Goal: Find specific page/section: Find specific page/section

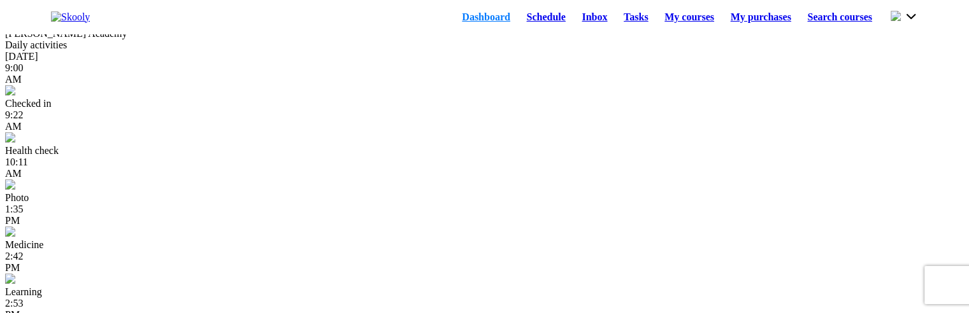
click at [518, 21] on link "Schedule" at bounding box center [545, 17] width 55 height 18
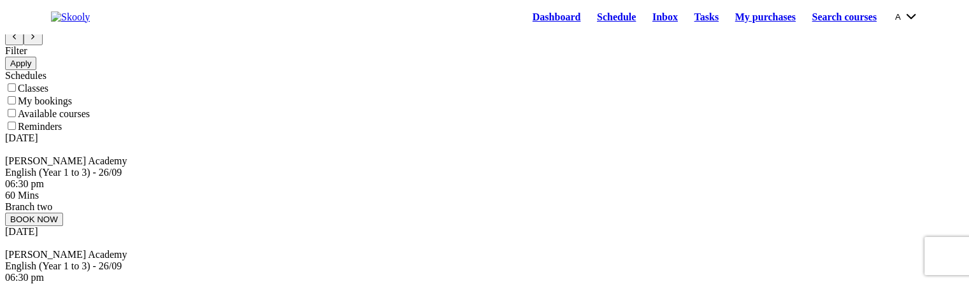
click at [915, 21] on button "A" at bounding box center [906, 17] width 23 height 14
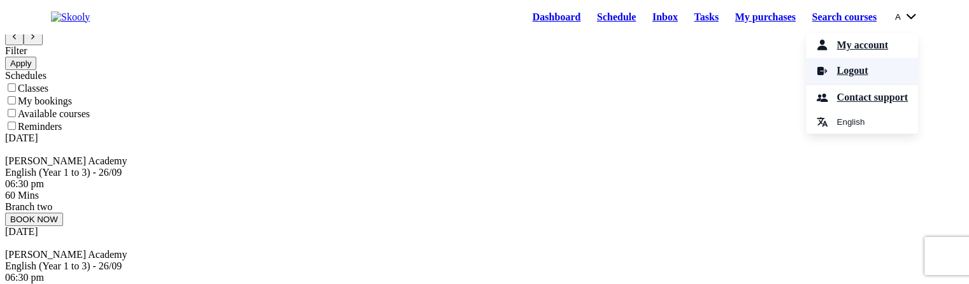
click at [837, 80] on span "Logout" at bounding box center [851, 71] width 31 height 18
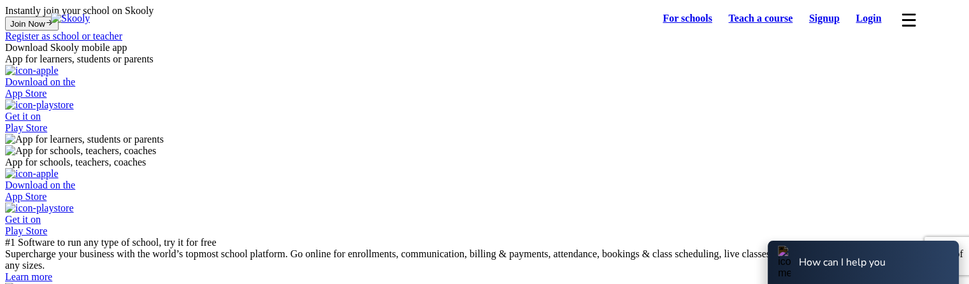
select select "81"
select select "[GEOGRAPHIC_DATA]"
select select "[GEOGRAPHIC_DATA]/[GEOGRAPHIC_DATA]"
click at [864, 20] on link "Login" at bounding box center [869, 19] width 42 height 18
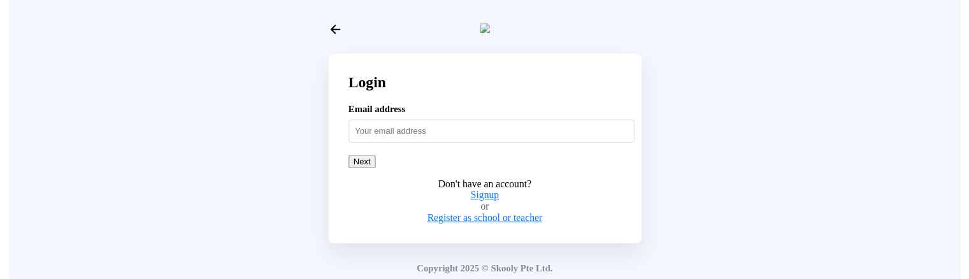
scroll to position [5, 0]
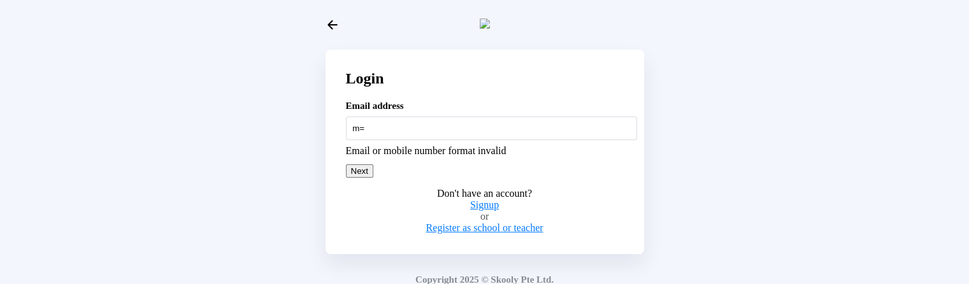
type input "m"
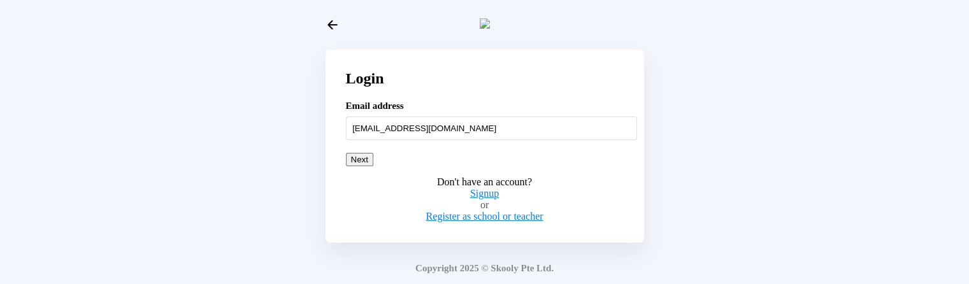
type input "[EMAIL_ADDRESS][DOMAIN_NAME]"
click at [373, 166] on button "Next" at bounding box center [359, 159] width 27 height 13
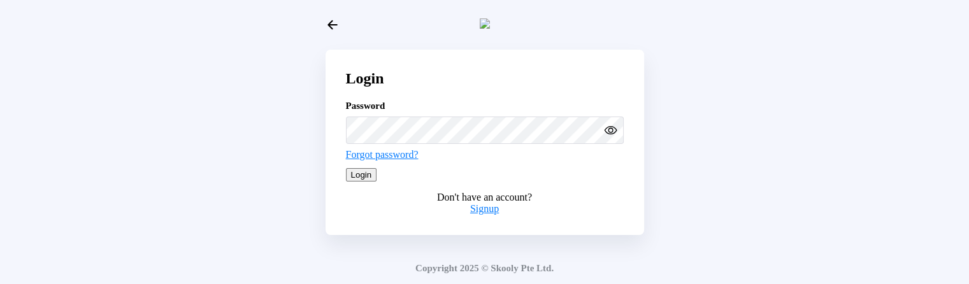
click at [377, 182] on button "Login" at bounding box center [361, 174] width 31 height 13
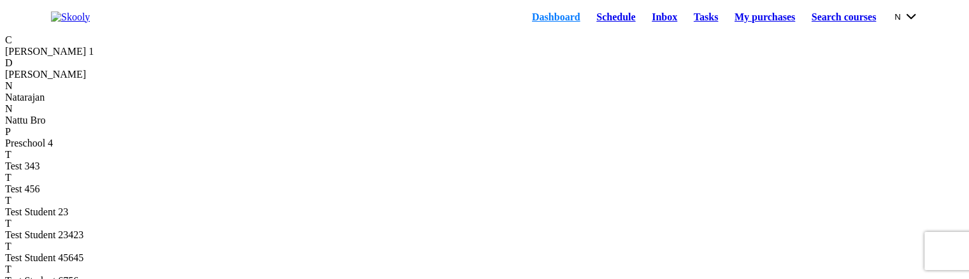
click at [596, 21] on link "Schedule" at bounding box center [615, 17] width 55 height 18
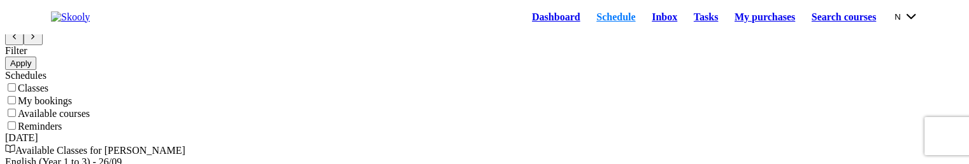
click at [894, 22] on button "N" at bounding box center [906, 17] width 24 height 14
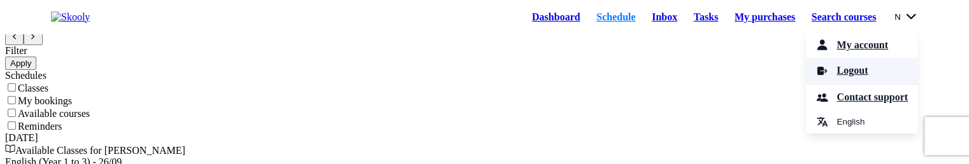
click at [818, 80] on link "Logout" at bounding box center [862, 71] width 112 height 26
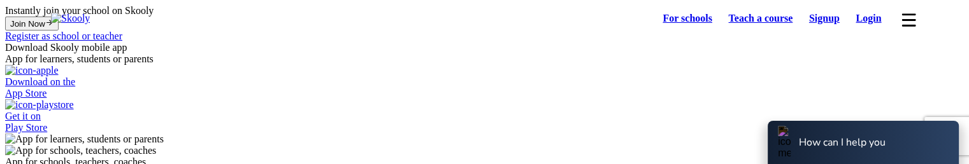
select select "81"
select select "[GEOGRAPHIC_DATA]"
select select "[GEOGRAPHIC_DATA]/[GEOGRAPHIC_DATA]"
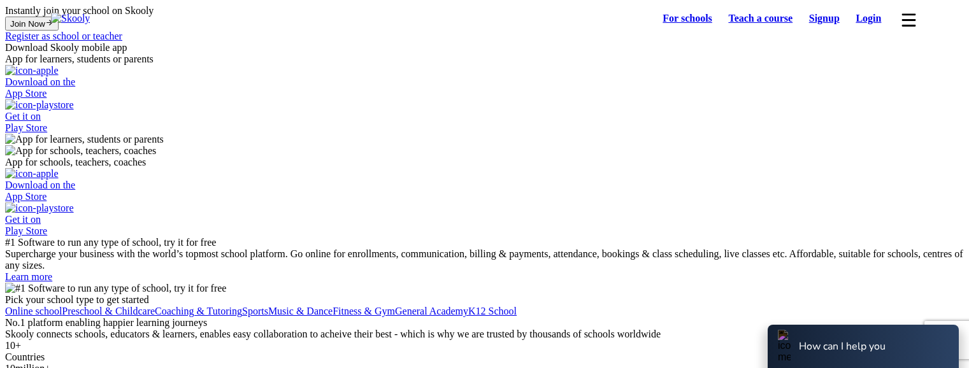
select select "81"
select select "[GEOGRAPHIC_DATA]"
select select "[GEOGRAPHIC_DATA]/[GEOGRAPHIC_DATA]"
click at [864, 21] on link "Login" at bounding box center [869, 19] width 42 height 18
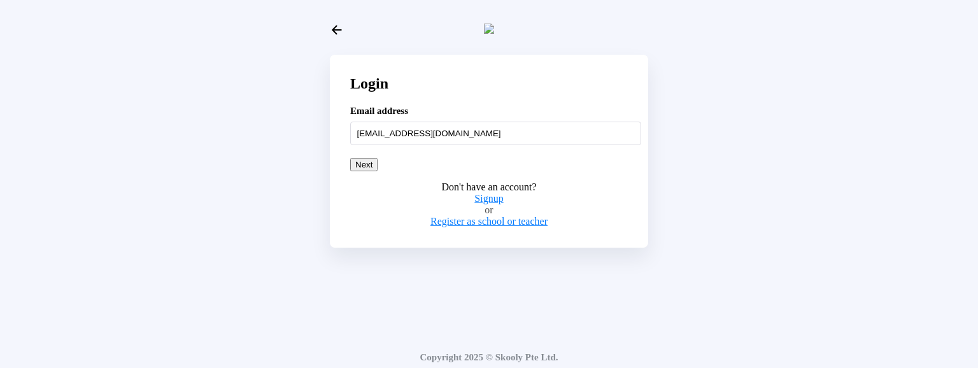
type input "adultstud54321@mailinator.com"
click at [378, 171] on button "Next" at bounding box center [363, 164] width 27 height 13
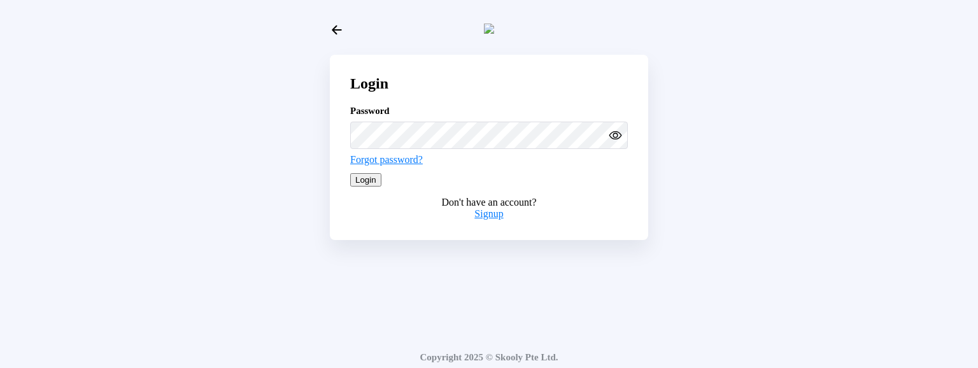
click at [382, 187] on button "Login" at bounding box center [365, 179] width 31 height 13
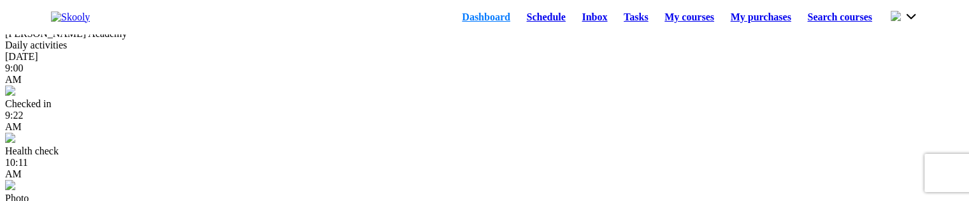
click at [529, 20] on link "Schedule" at bounding box center [545, 17] width 55 height 18
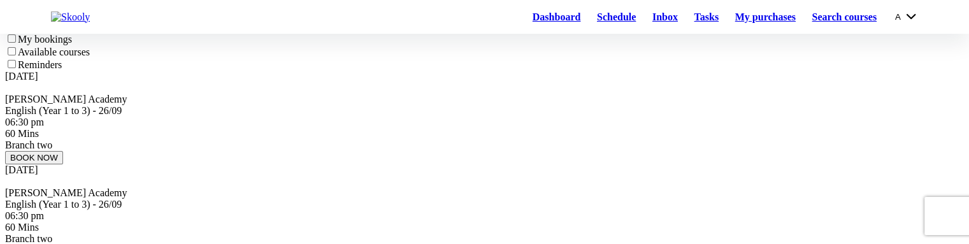
scroll to position [64, 0]
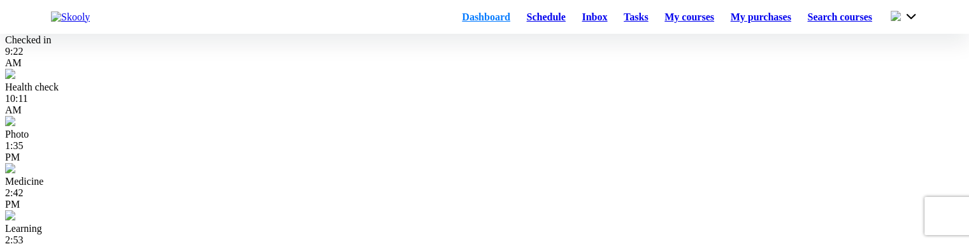
click at [523, 21] on link "Schedule" at bounding box center [545, 17] width 55 height 18
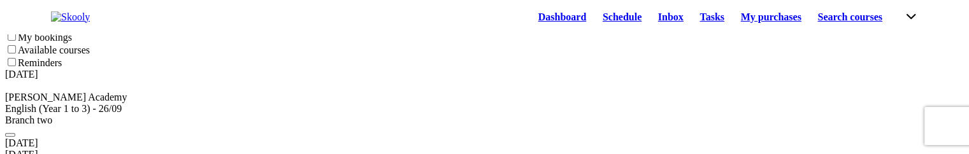
click at [906, 24] on button at bounding box center [909, 17] width 17 height 14
click at [901, 13] on button at bounding box center [909, 17] width 17 height 14
click at [913, 18] on button at bounding box center [909, 17] width 17 height 14
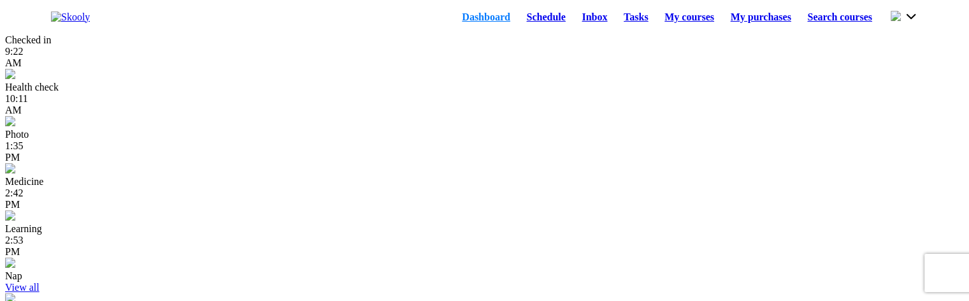
click at [912, 19] on button at bounding box center [903, 17] width 27 height 14
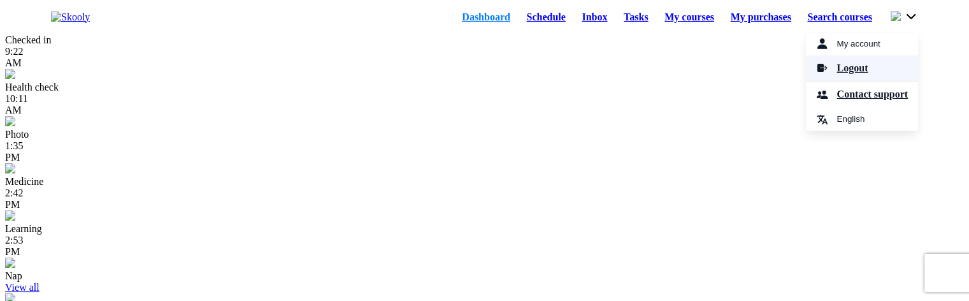
click at [845, 72] on span "Logout" at bounding box center [851, 68] width 31 height 18
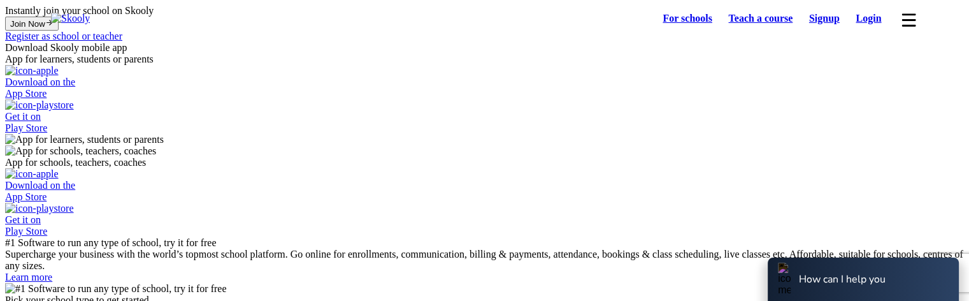
select select "81"
select select "[GEOGRAPHIC_DATA]"
select select "[GEOGRAPHIC_DATA]/[GEOGRAPHIC_DATA]"
click at [864, 26] on link "Login" at bounding box center [869, 19] width 42 height 18
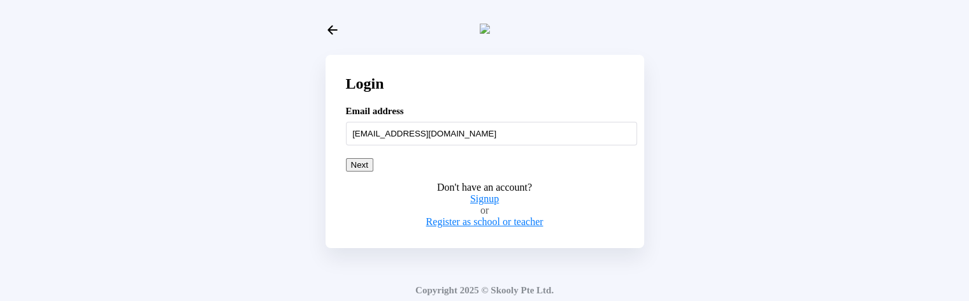
type input "[EMAIL_ADDRESS][DOMAIN_NAME]"
click at [373, 171] on button "Next" at bounding box center [359, 164] width 27 height 13
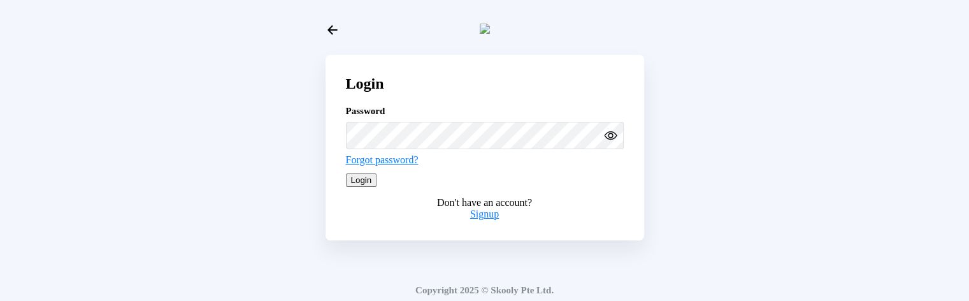
click at [377, 187] on button "Login" at bounding box center [361, 179] width 31 height 13
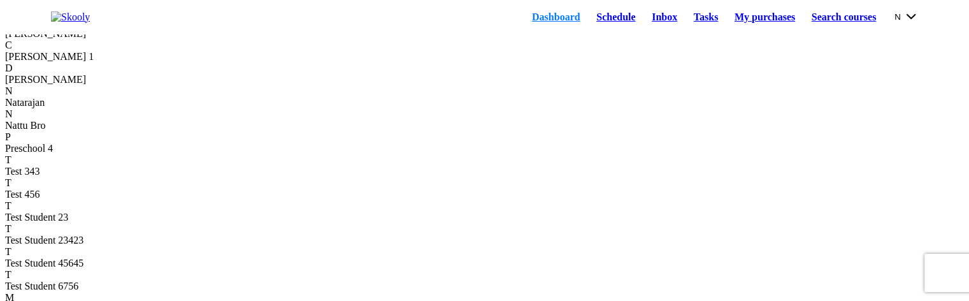
click at [588, 22] on link "Schedule" at bounding box center [615, 17] width 55 height 18
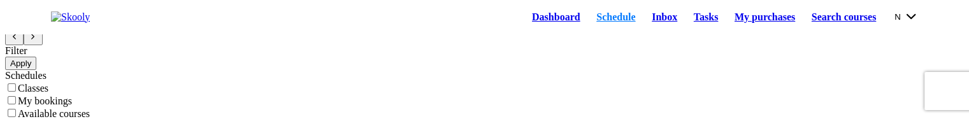
click at [524, 24] on link "Dashboard" at bounding box center [556, 17] width 64 height 18
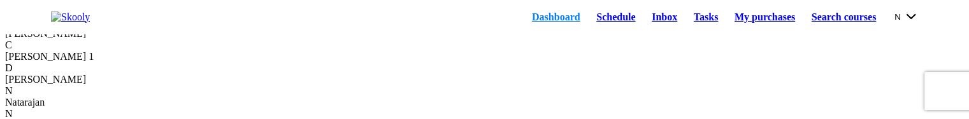
click at [588, 25] on link "Schedule" at bounding box center [615, 17] width 55 height 18
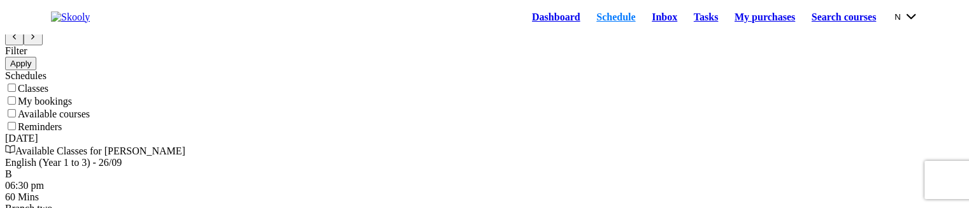
click at [524, 26] on link "Dashboard" at bounding box center [556, 17] width 64 height 18
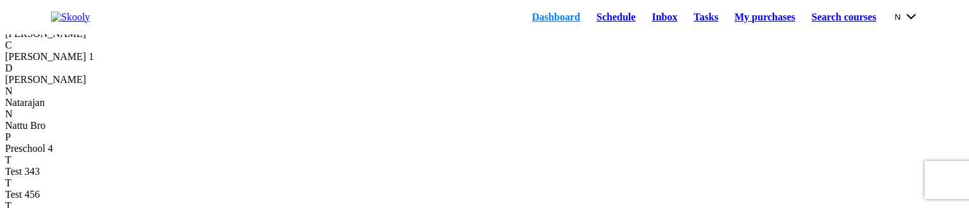
click at [590, 21] on link "Schedule" at bounding box center [615, 17] width 55 height 18
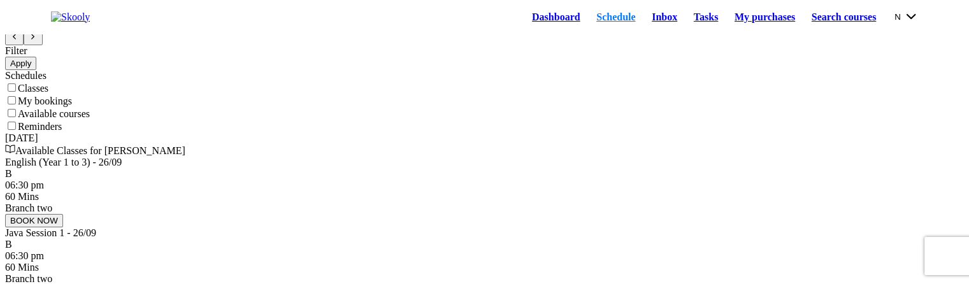
click at [524, 22] on link "Dashboard" at bounding box center [556, 17] width 64 height 18
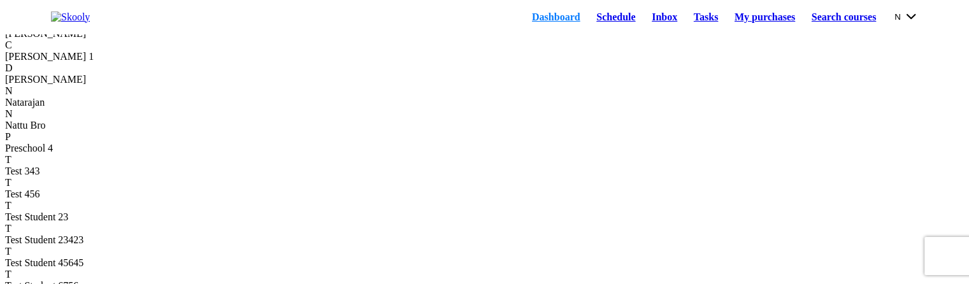
click at [588, 20] on link "Schedule" at bounding box center [615, 17] width 55 height 18
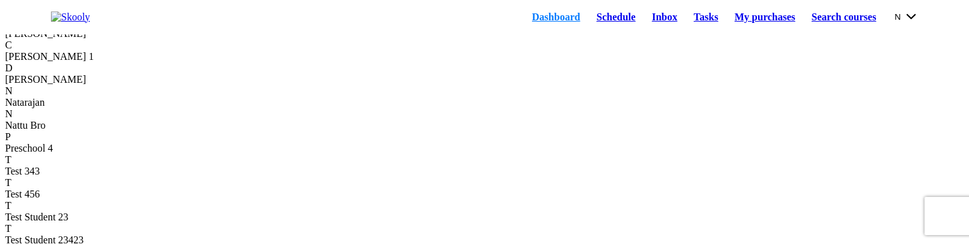
click at [913, 24] on button "N" at bounding box center [906, 17] width 24 height 14
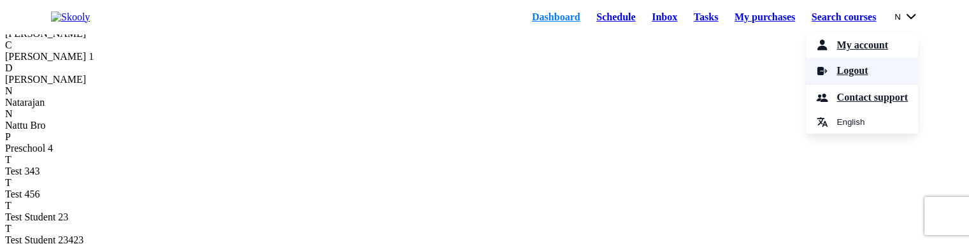
click at [858, 82] on link "Logout" at bounding box center [862, 71] width 112 height 26
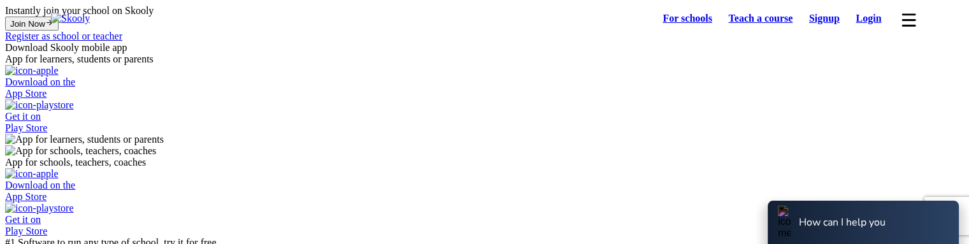
select select "81"
select select "[GEOGRAPHIC_DATA]"
select select "[GEOGRAPHIC_DATA]/[GEOGRAPHIC_DATA]"
click at [866, 27] on link "Login" at bounding box center [869, 19] width 42 height 18
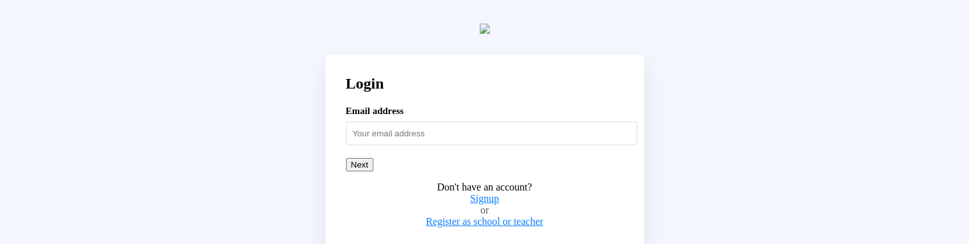
scroll to position [25, 0]
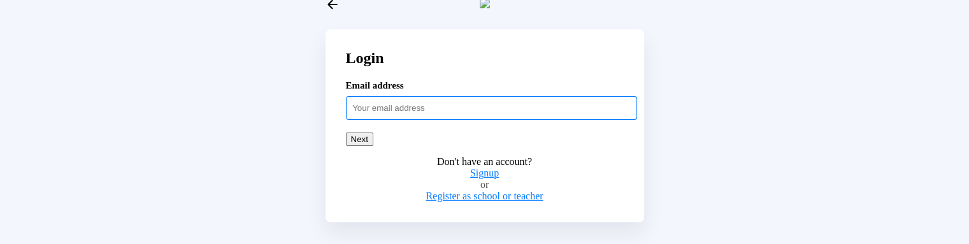
click at [421, 119] on input "text" at bounding box center [491, 107] width 291 height 23
paste input "adultstud54321"
type input "adultstud54321@mailinator.com"
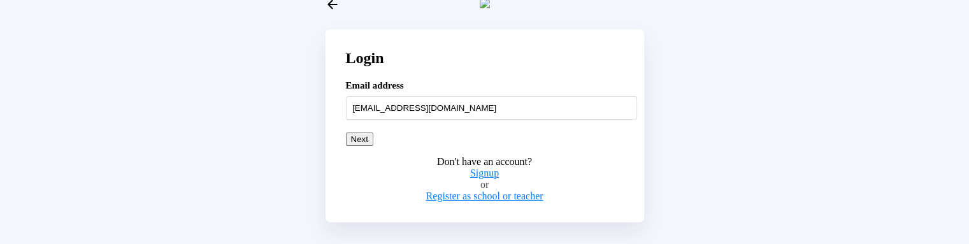
click at [373, 146] on button "Next" at bounding box center [359, 138] width 27 height 13
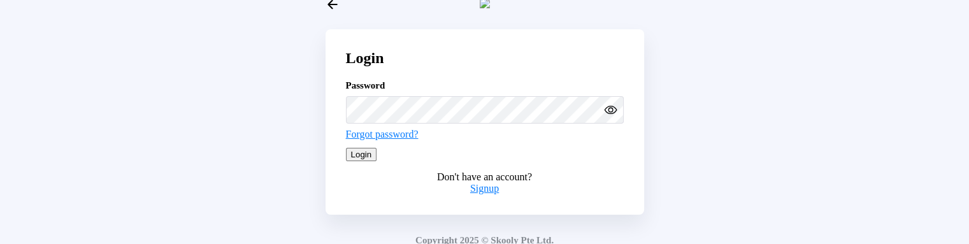
click at [377, 161] on button "Login" at bounding box center [361, 154] width 31 height 13
click at [609, 111] on circle "eye outline" at bounding box center [610, 110] width 4 height 4
click at [377, 161] on button "Login" at bounding box center [361, 154] width 31 height 13
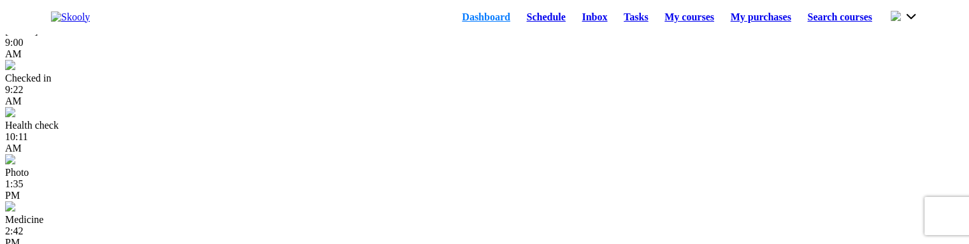
click at [518, 17] on link "Schedule" at bounding box center [545, 17] width 55 height 18
